Goal: Find contact information: Find contact information

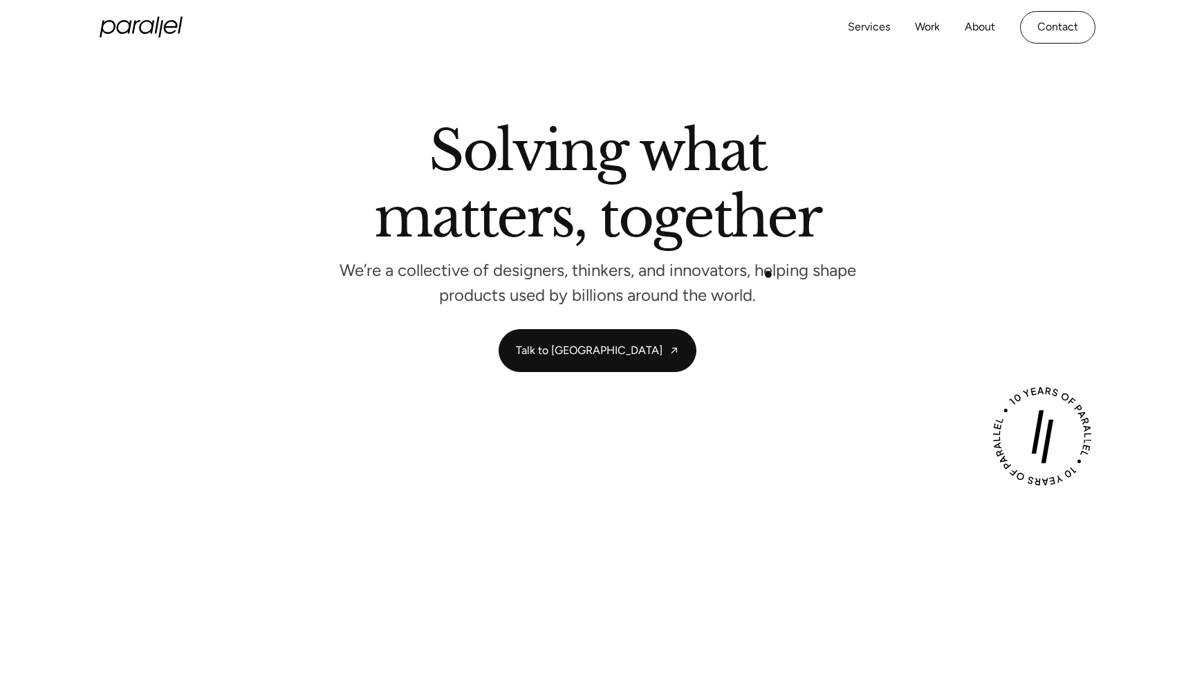
scroll to position [30, 0]
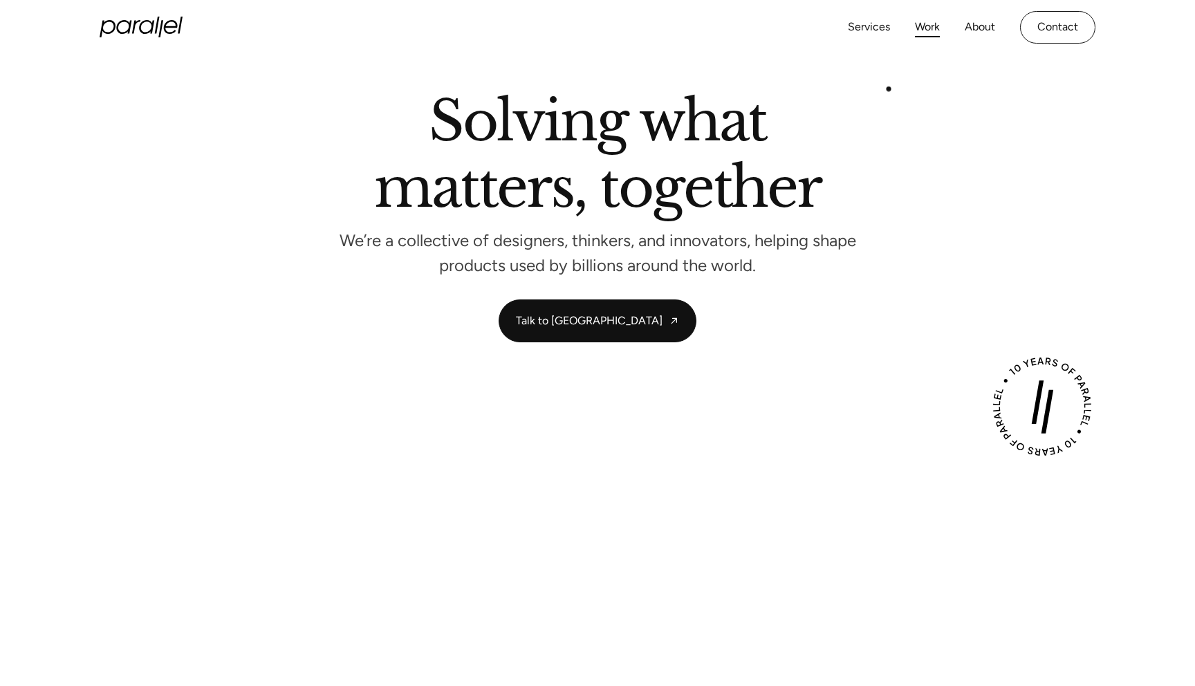
click at [922, 31] on link "Work" at bounding box center [927, 27] width 25 height 20
click at [930, 25] on link "Work" at bounding box center [927, 27] width 25 height 20
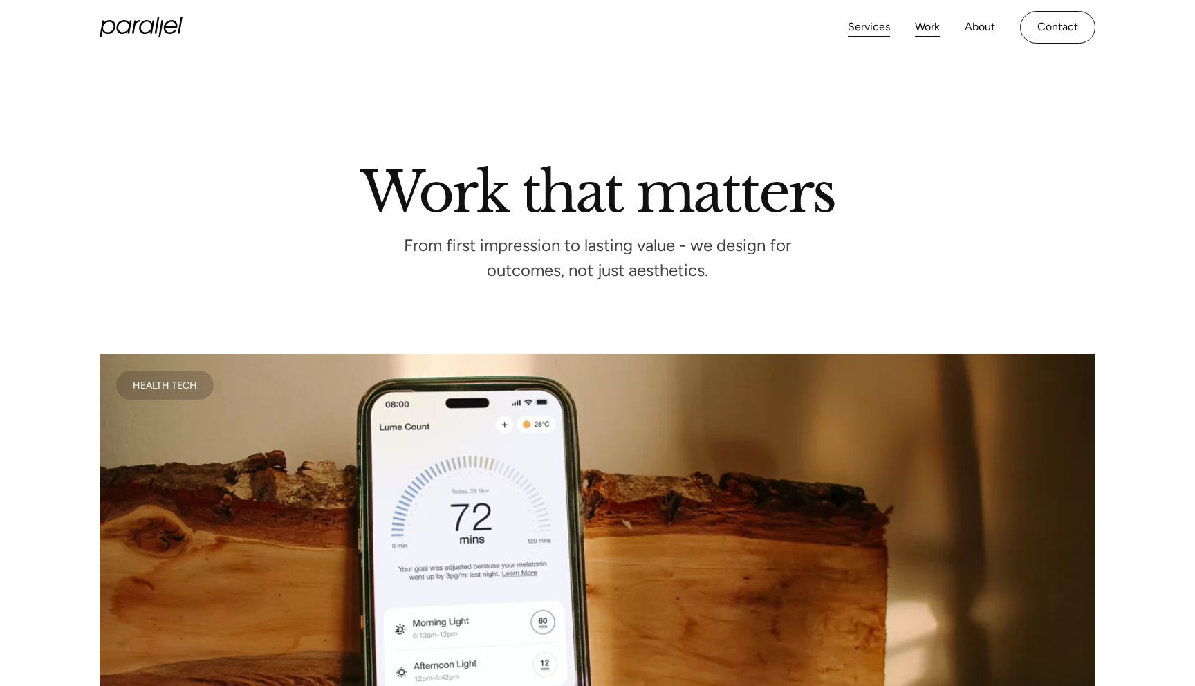
click at [881, 30] on link "Services" at bounding box center [869, 27] width 42 height 20
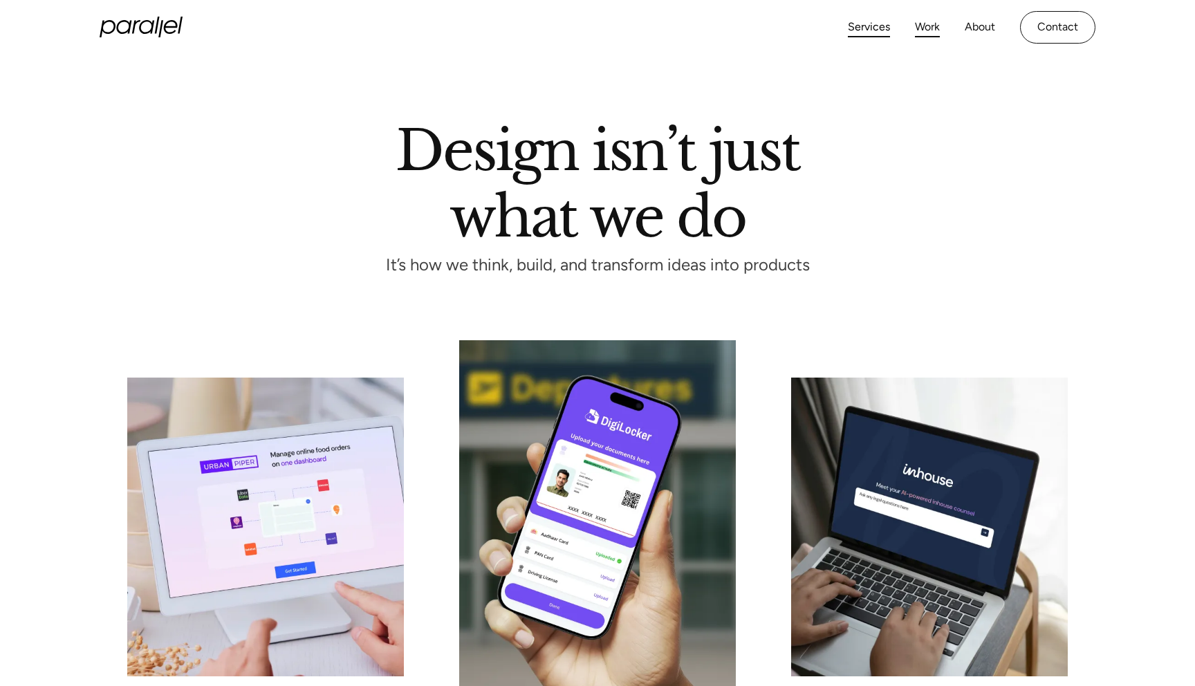
click at [928, 25] on link "Work" at bounding box center [927, 27] width 25 height 20
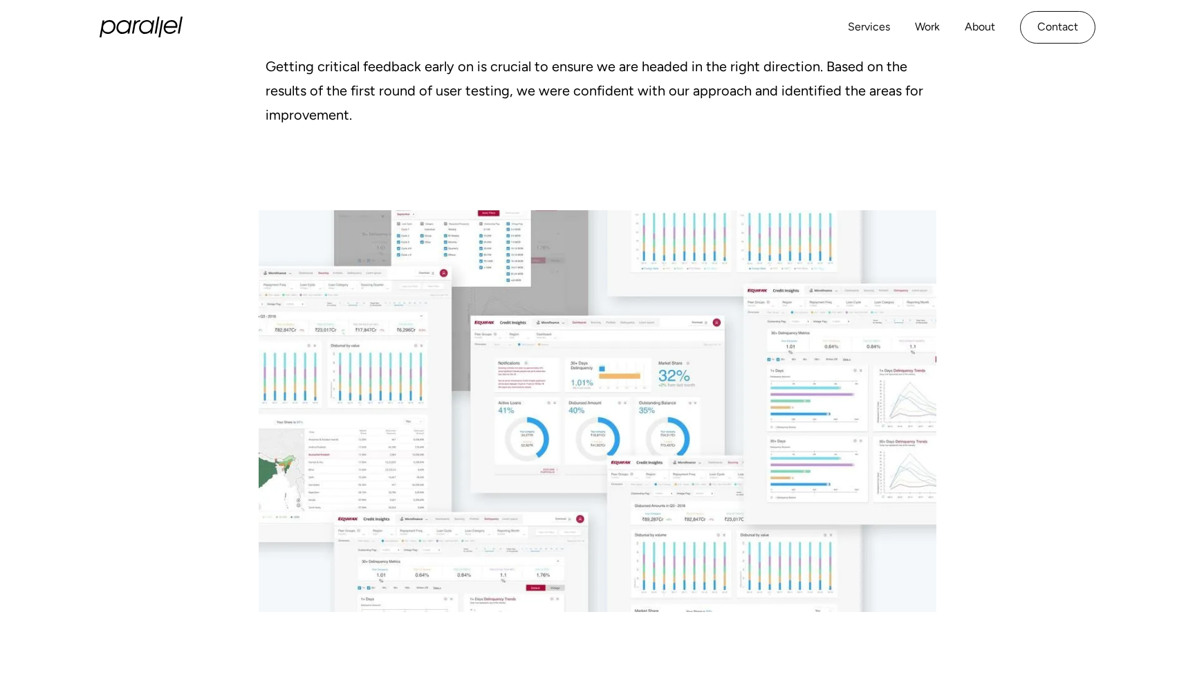
scroll to position [5035, 0]
drag, startPoint x: 604, startPoint y: 296, endPoint x: 546, endPoint y: 0, distance: 301.8
click at [1040, 259] on div at bounding box center [597, 411] width 1195 height 402
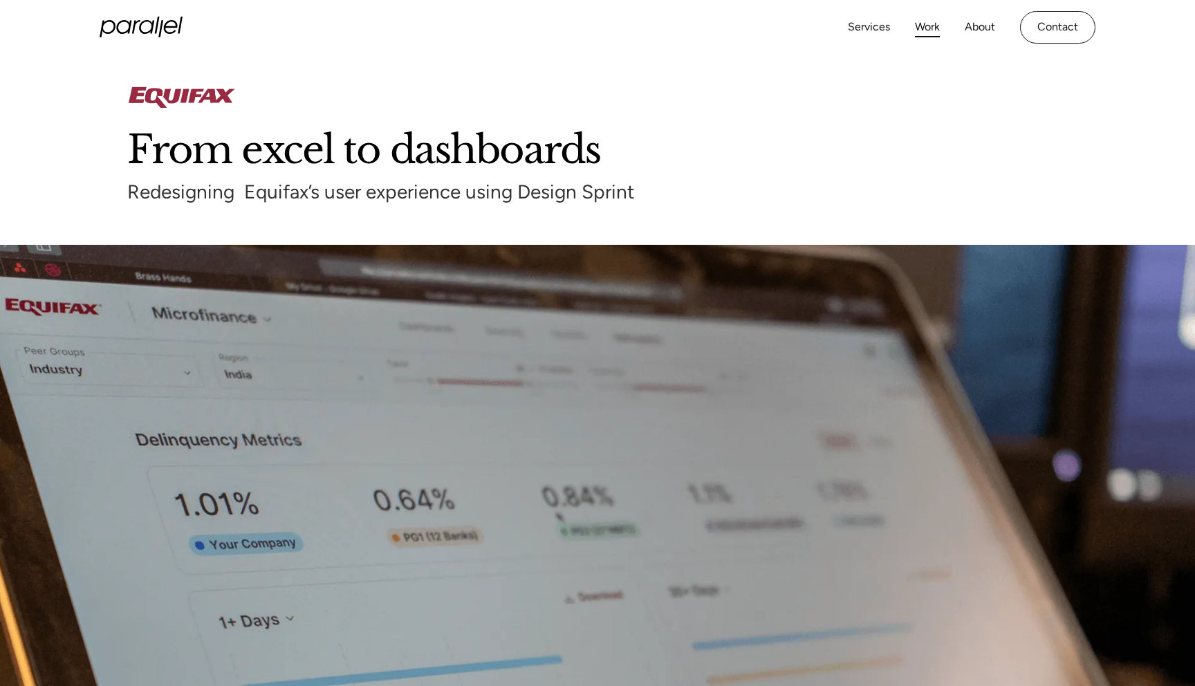
scroll to position [0, 0]
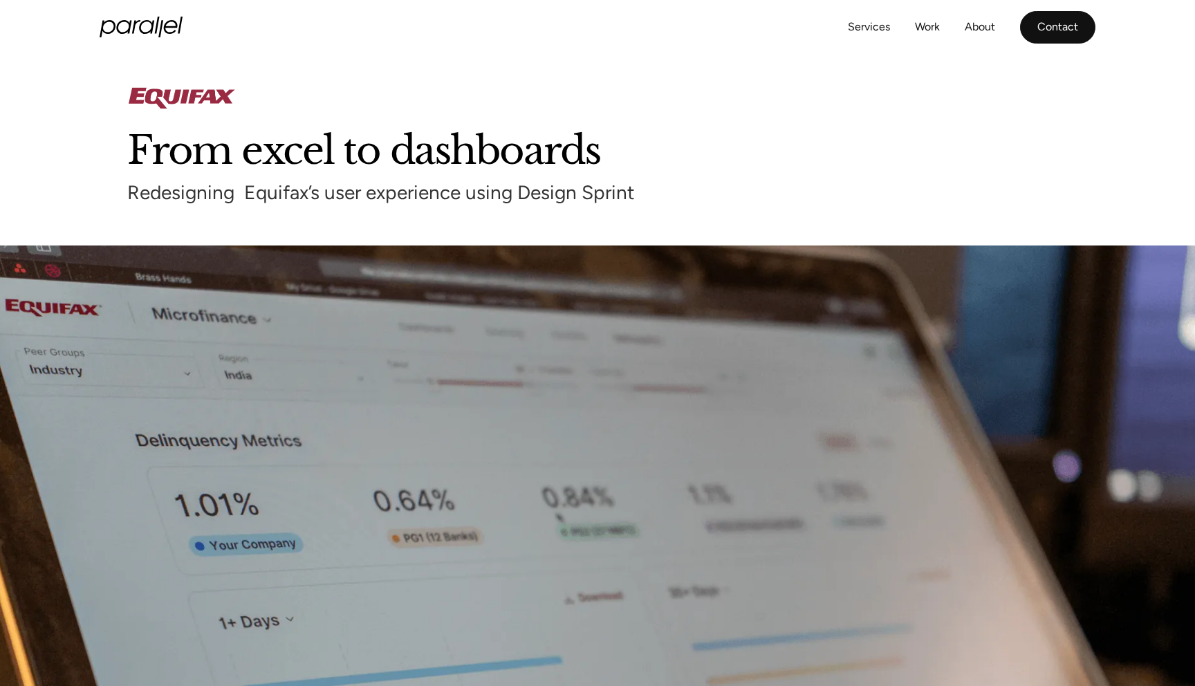
click at [1051, 28] on link "Contact" at bounding box center [1057, 27] width 75 height 33
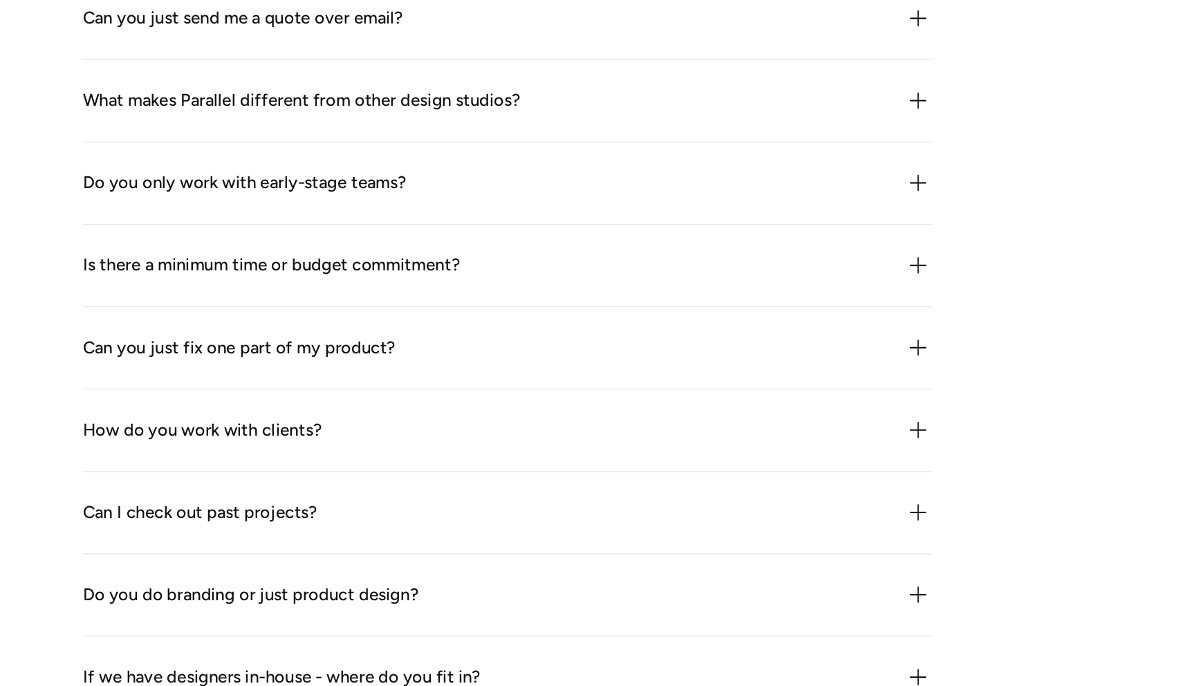
scroll to position [1313, 0]
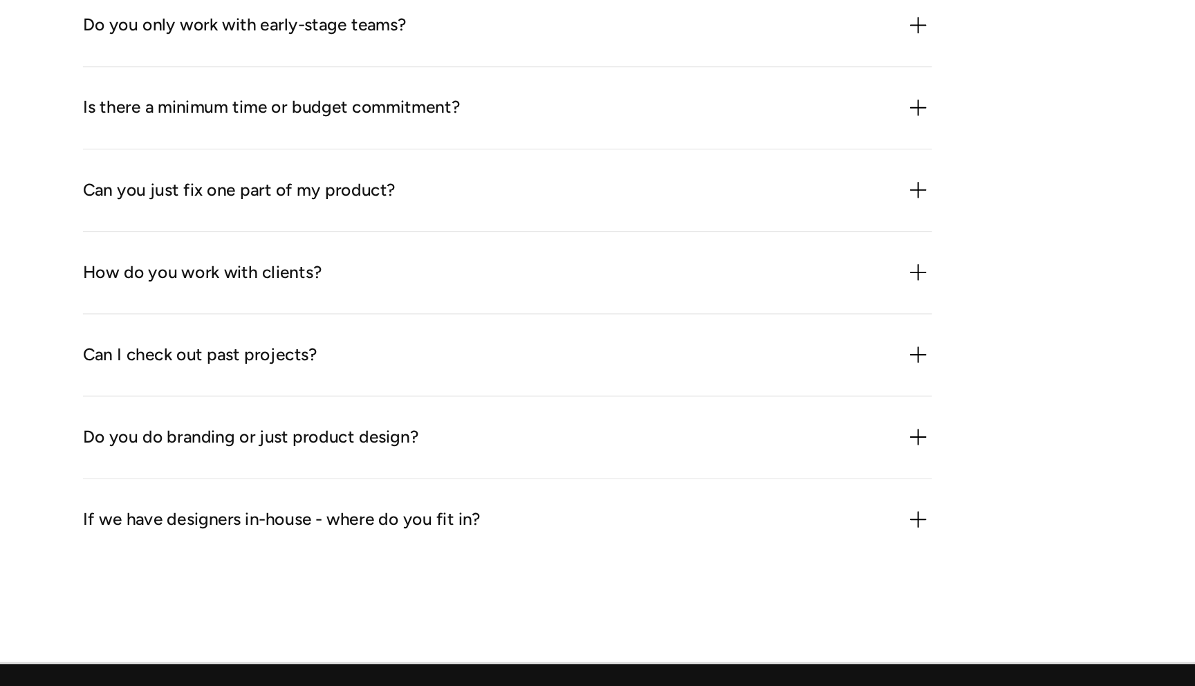
click at [933, 413] on img at bounding box center [932, 416] width 22 height 22
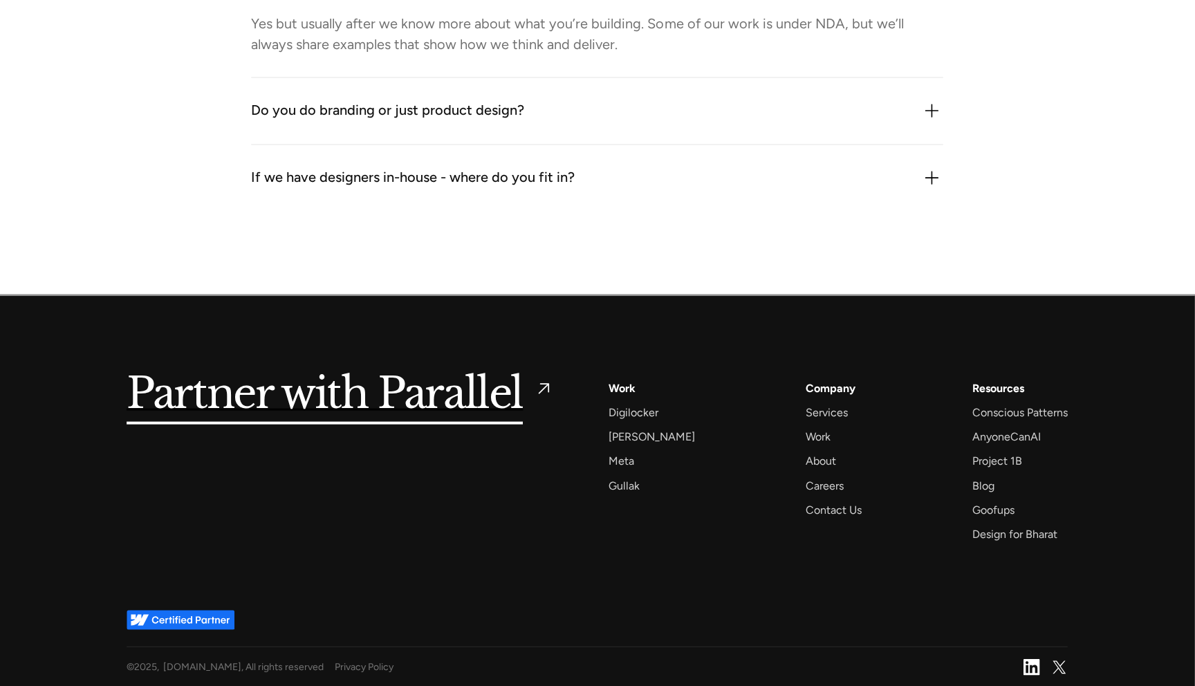
scroll to position [1735, 0]
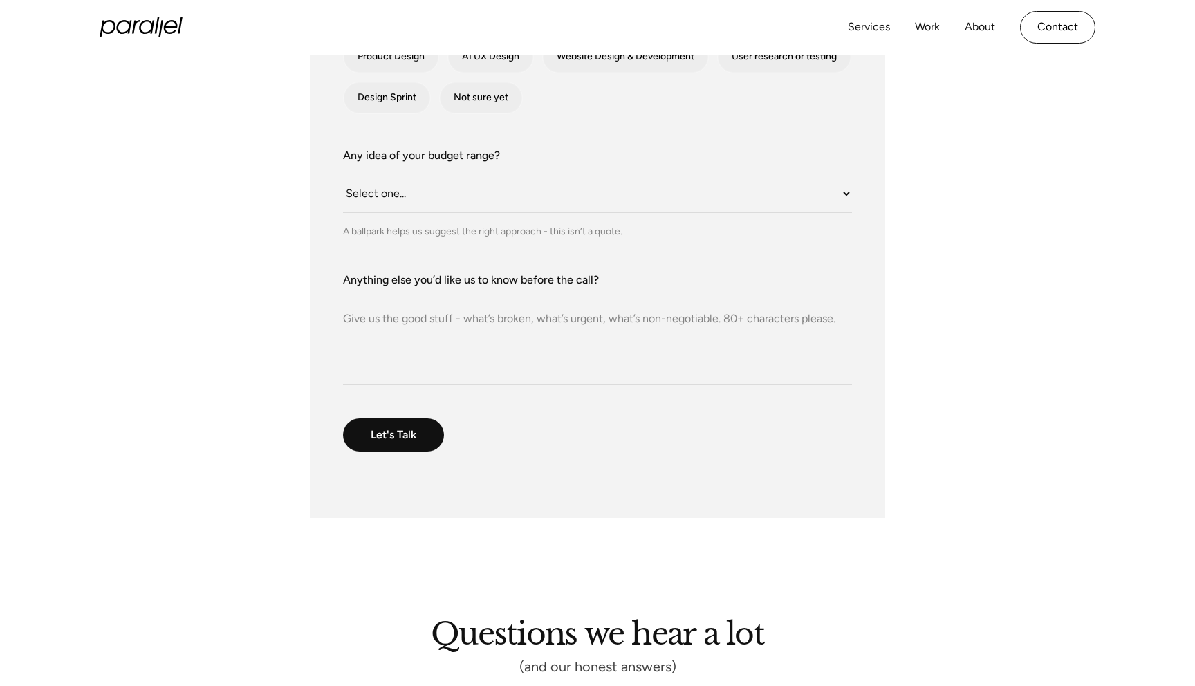
scroll to position [528, 0]
